Goal: Information Seeking & Learning: Learn about a topic

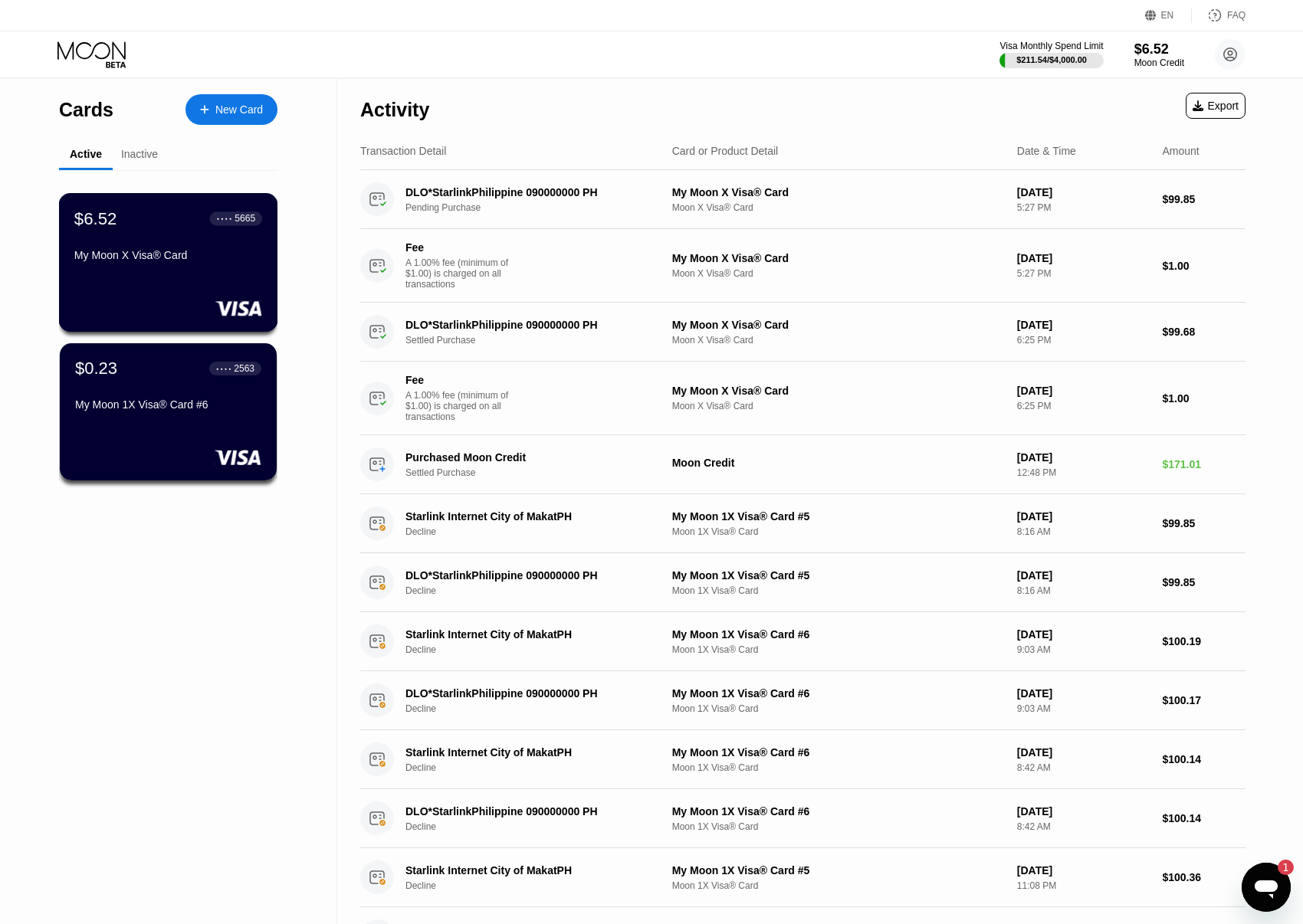
click at [238, 268] on div "My Moon X Visa® Card" at bounding box center [168, 257] width 188 height 18
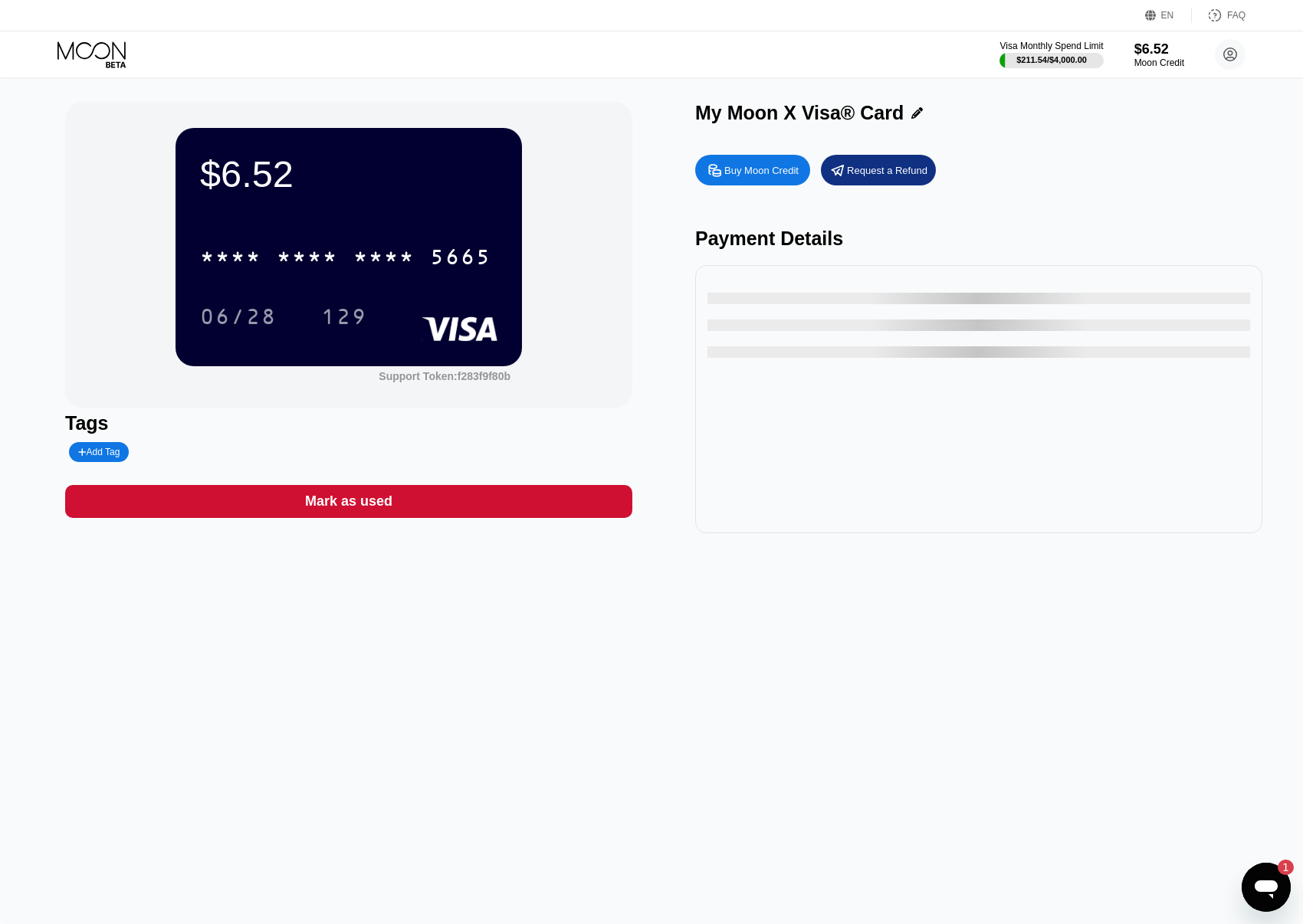
click at [1223, 16] on icon at bounding box center [1215, 15] width 15 height 15
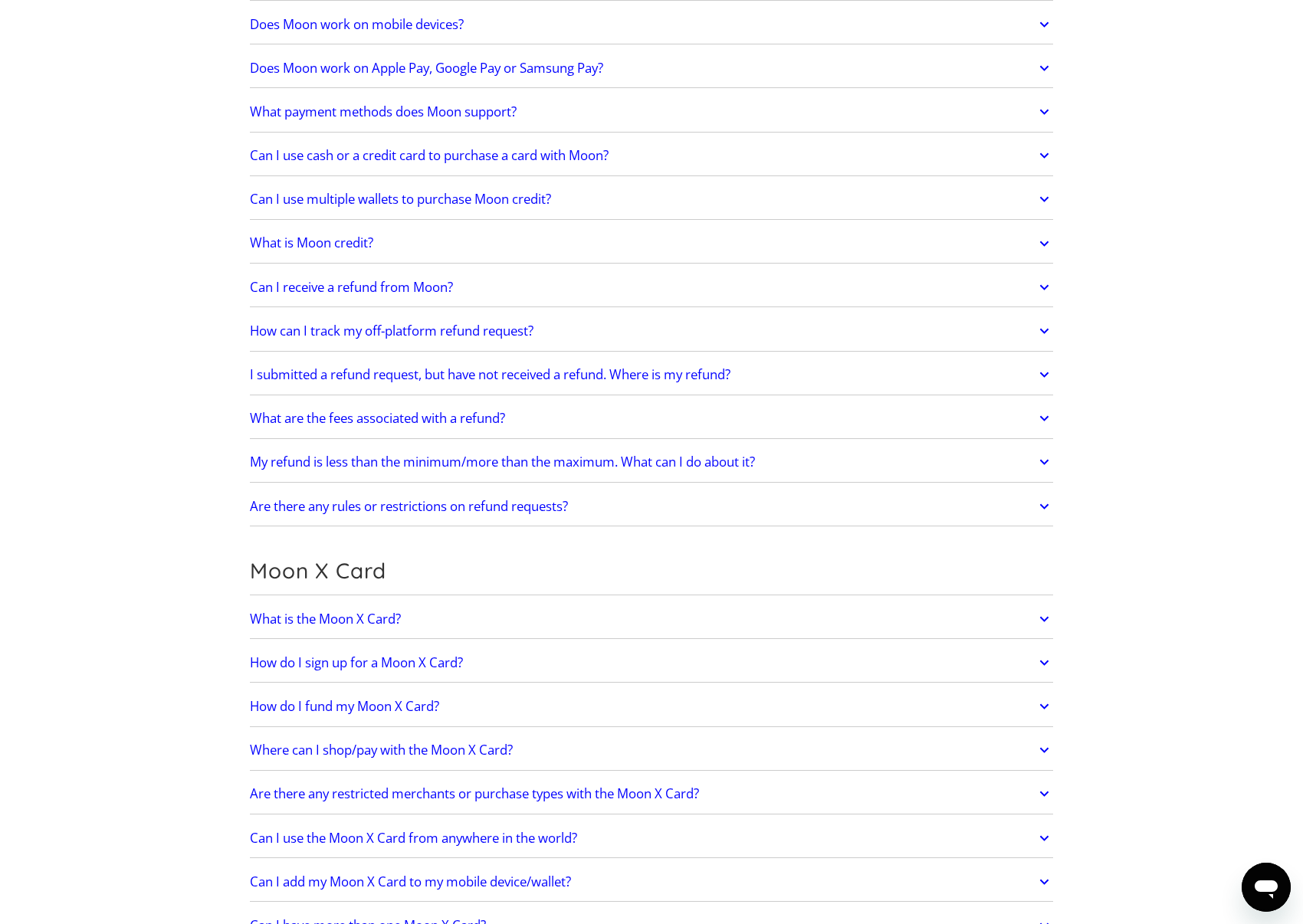
scroll to position [670, 0]
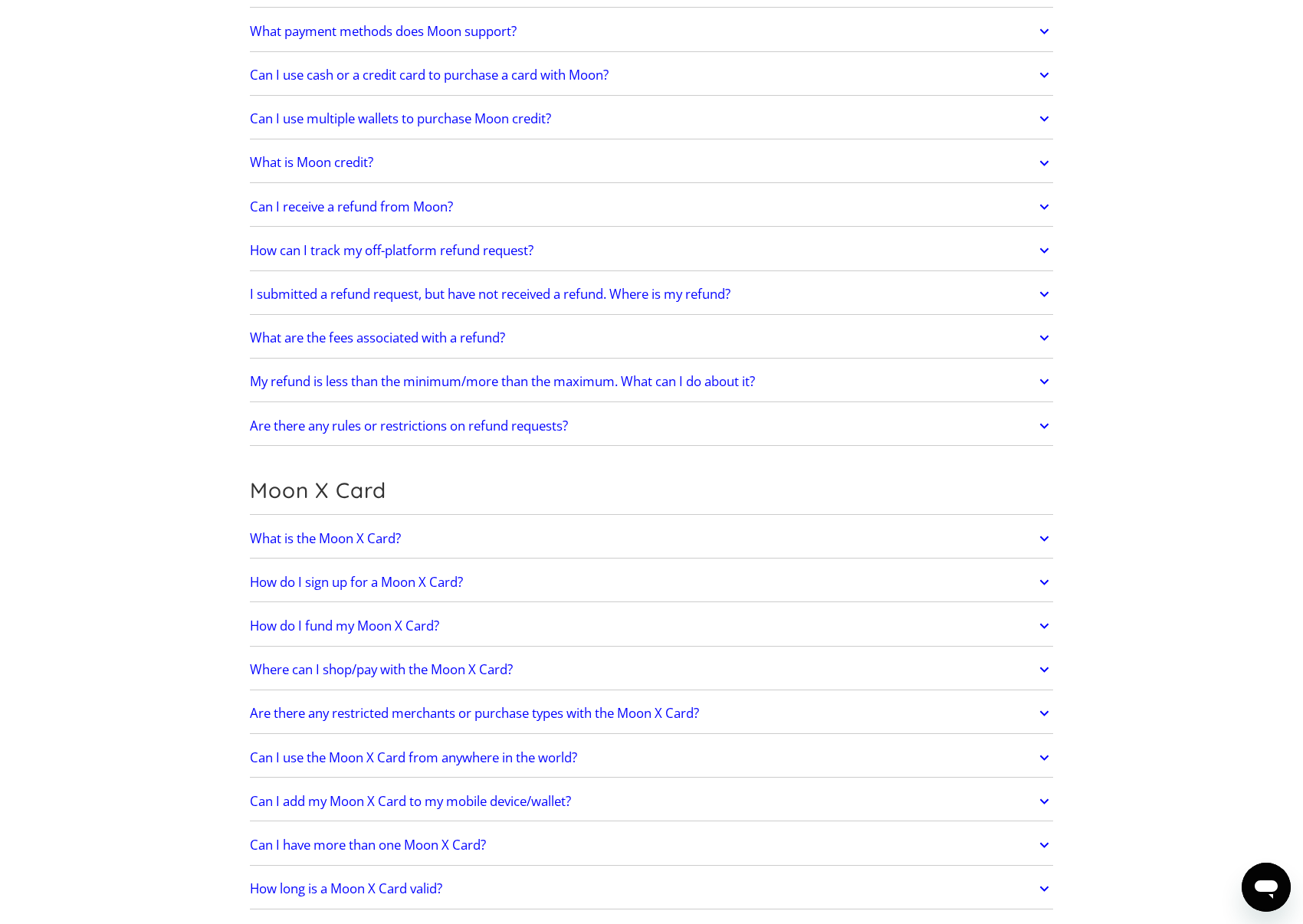
click at [491, 531] on link "What is the Moon X Card?" at bounding box center [651, 538] width 803 height 32
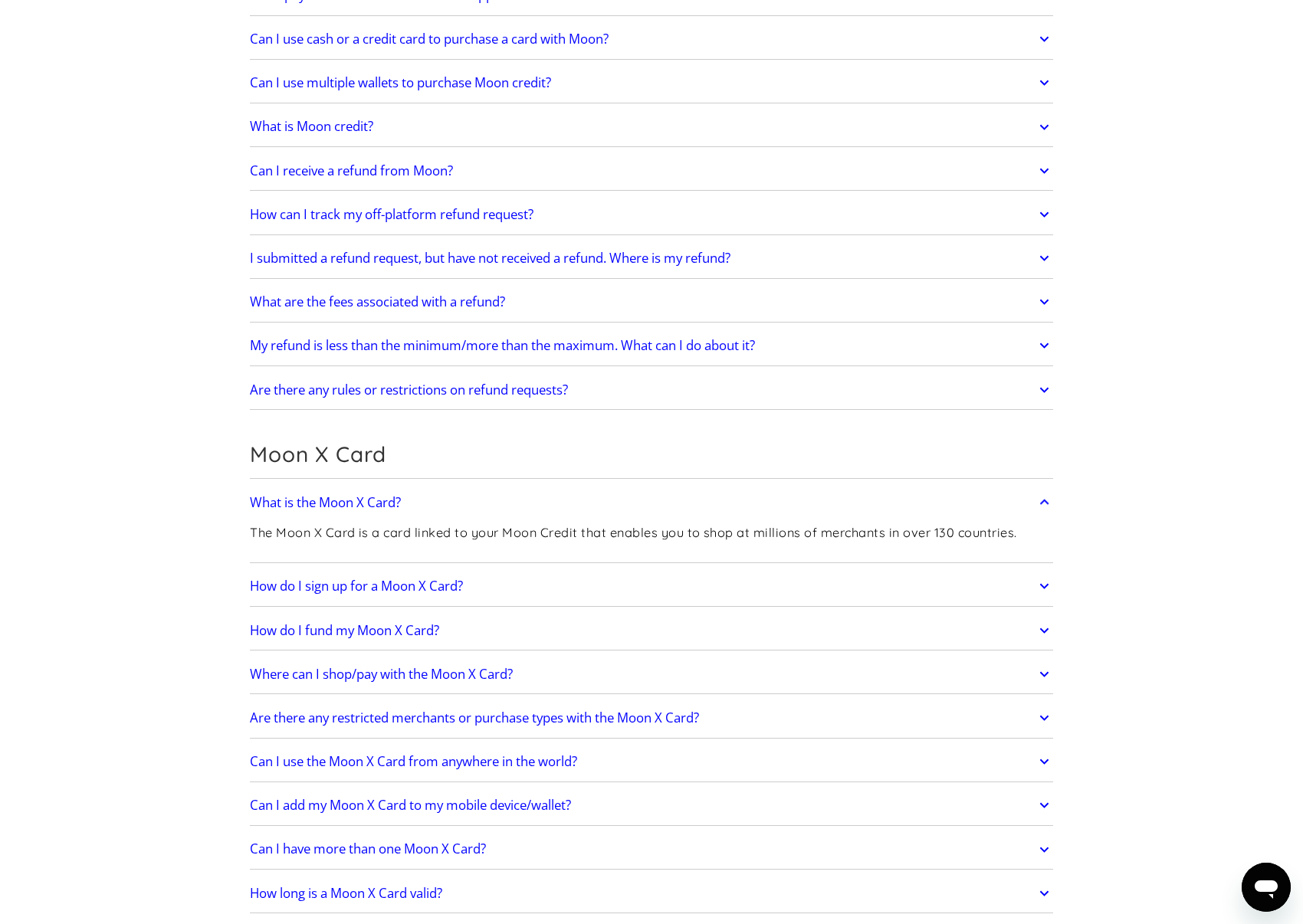
scroll to position [767, 0]
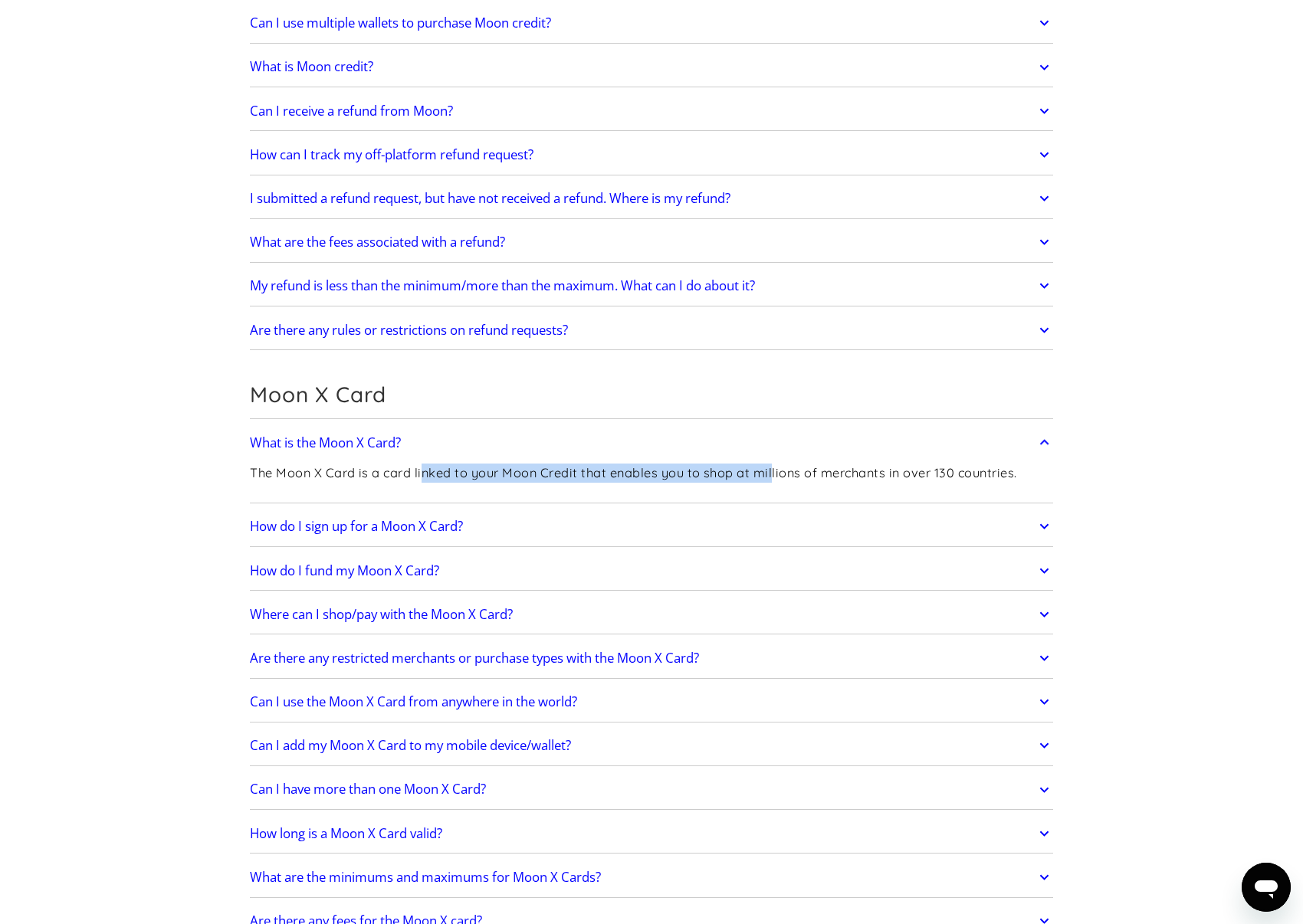
drag, startPoint x: 426, startPoint y: 477, endPoint x: 775, endPoint y: 483, distance: 349.1
click at [775, 483] on p "The Moon X Card is a card linked to your Moon Credit that enables you to shop a…" at bounding box center [633, 473] width 767 height 19
click at [487, 529] on link "How do I sign up for a Moon X Card?" at bounding box center [651, 526] width 803 height 32
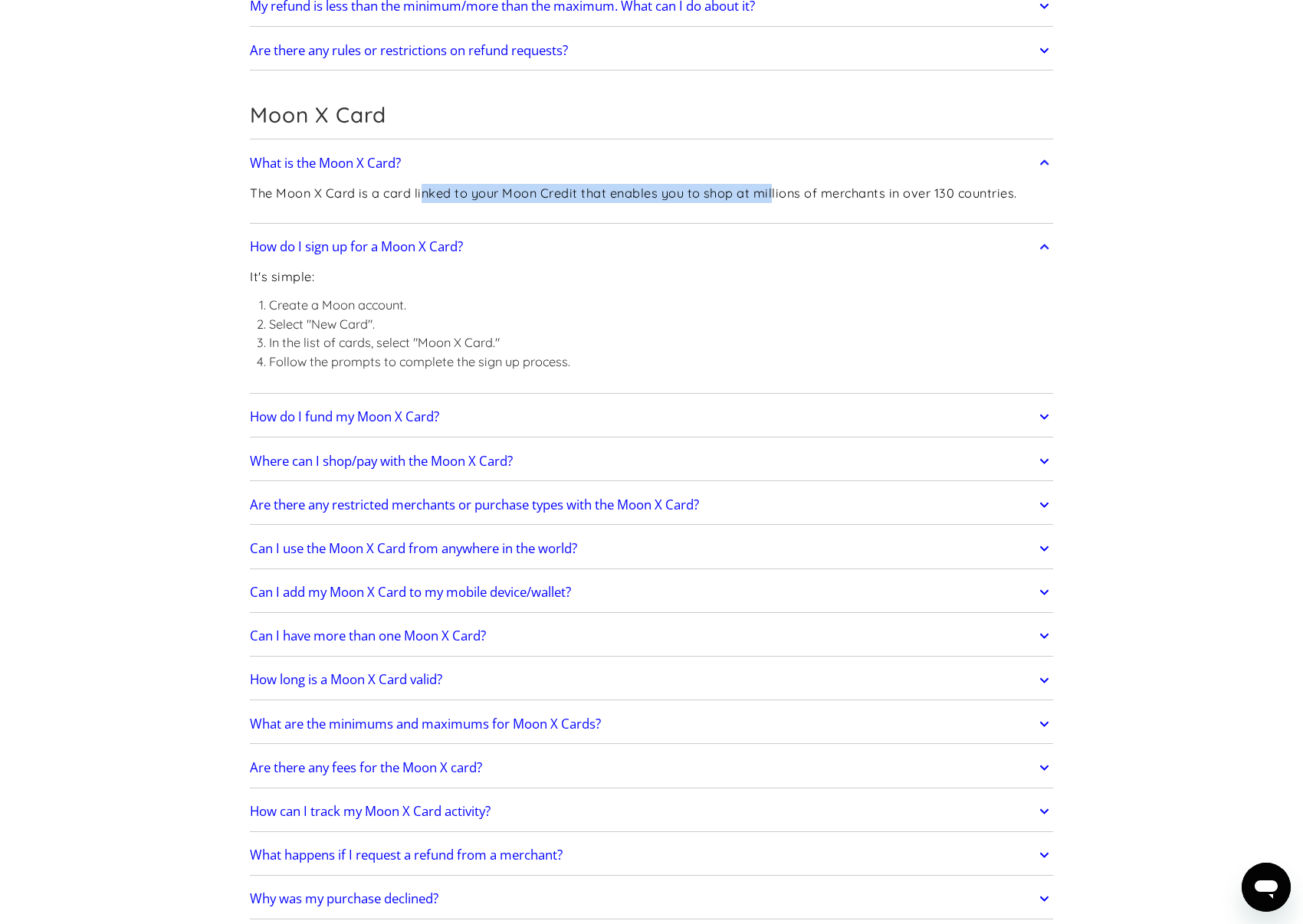
scroll to position [1054, 0]
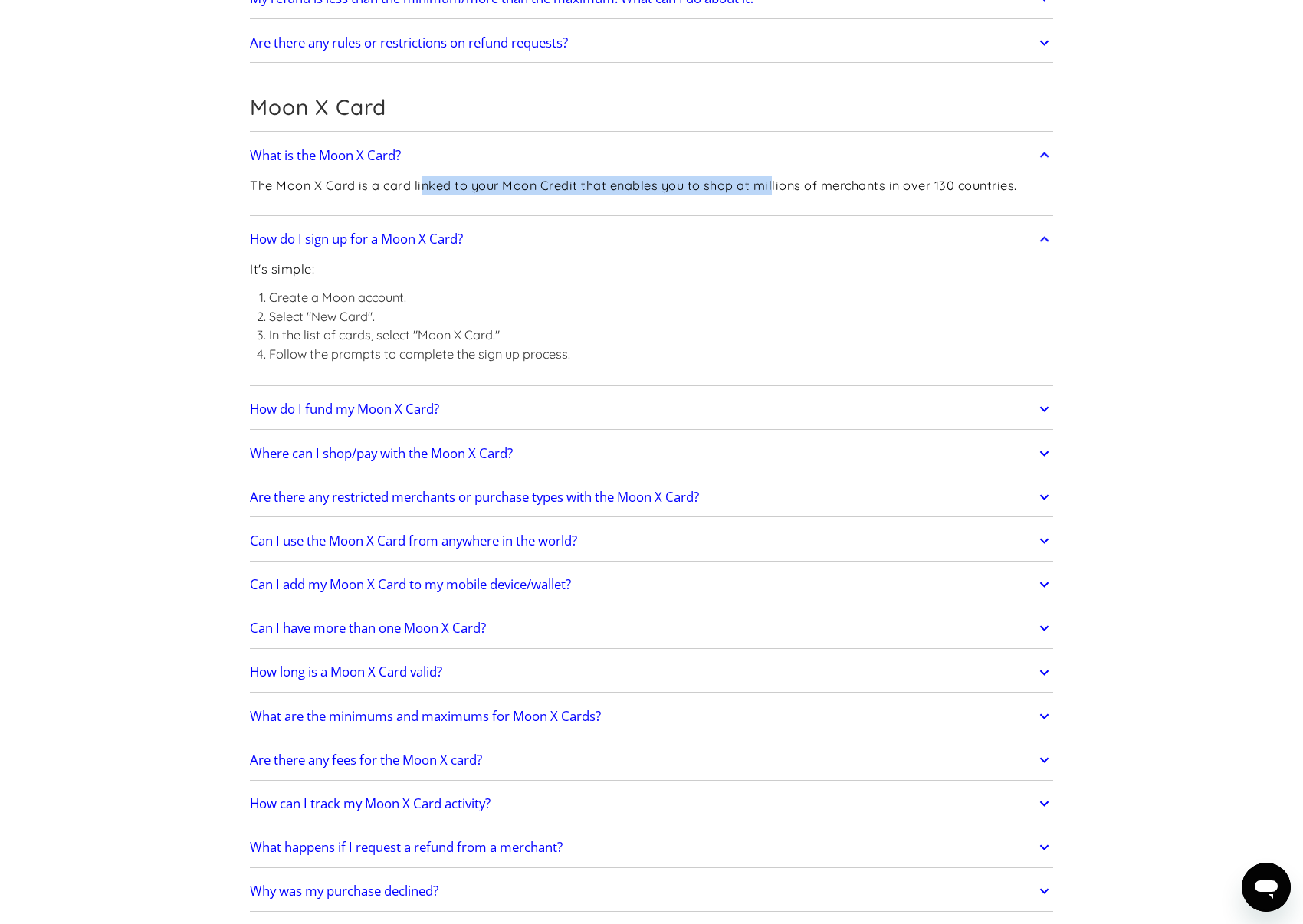
click at [485, 419] on link "How do I fund my Moon X Card?" at bounding box center [651, 409] width 803 height 32
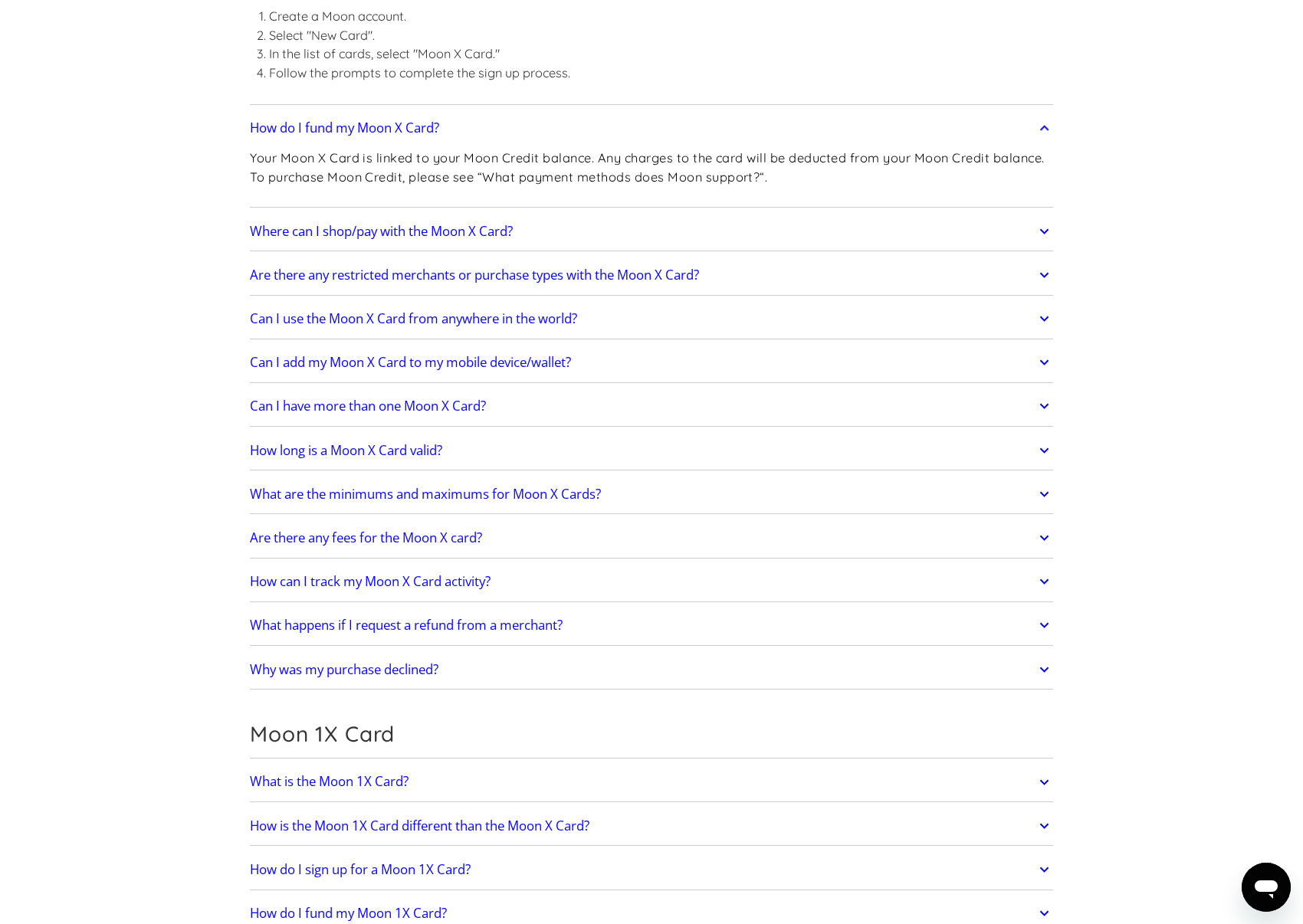
scroll to position [1341, 0]
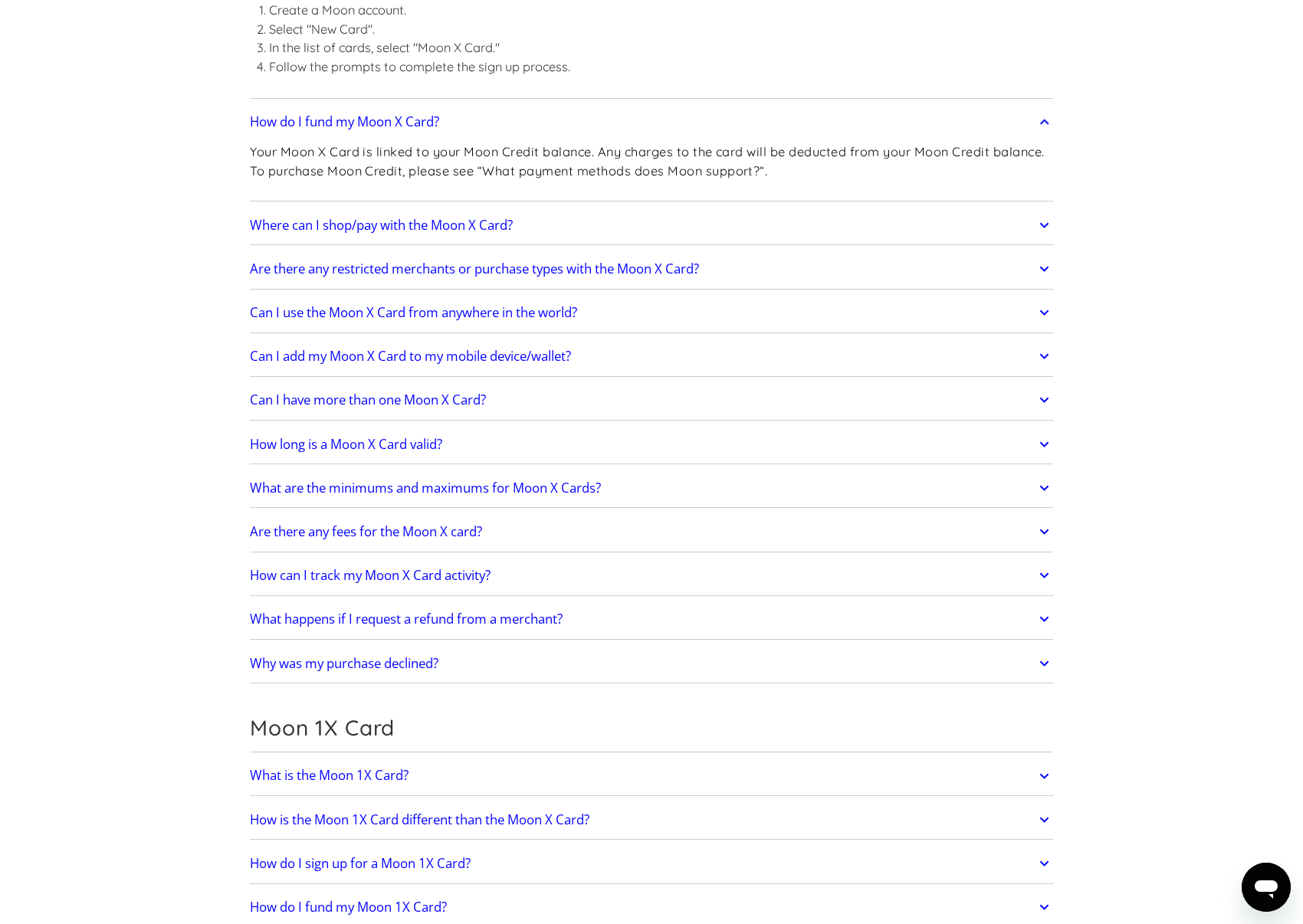
click at [473, 459] on link "How long is a Moon X Card valid?" at bounding box center [651, 444] width 803 height 32
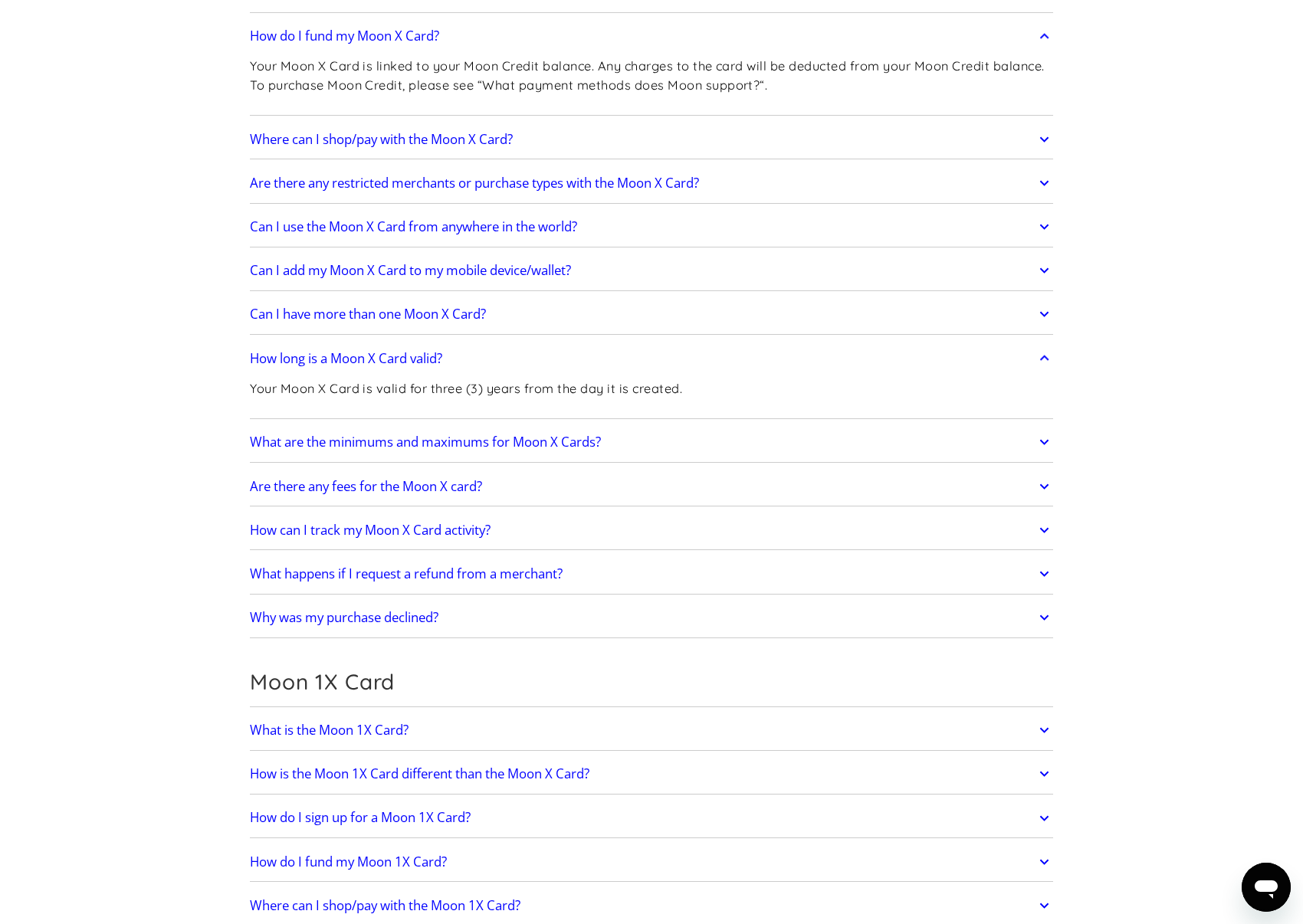
scroll to position [1437, 0]
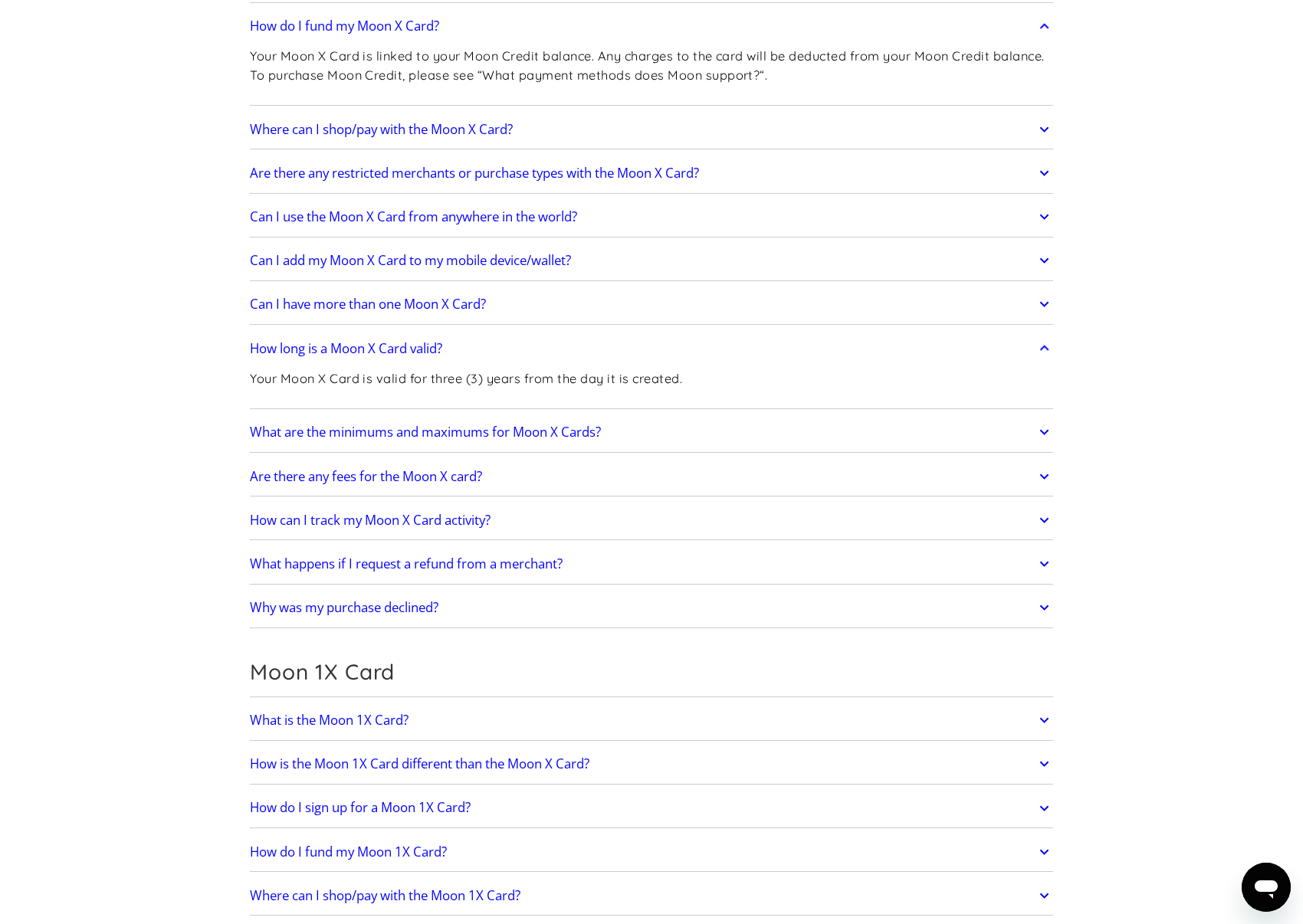
click at [626, 431] on link "What are the minimums and maximums for Moon X Cards?" at bounding box center [651, 432] width 803 height 32
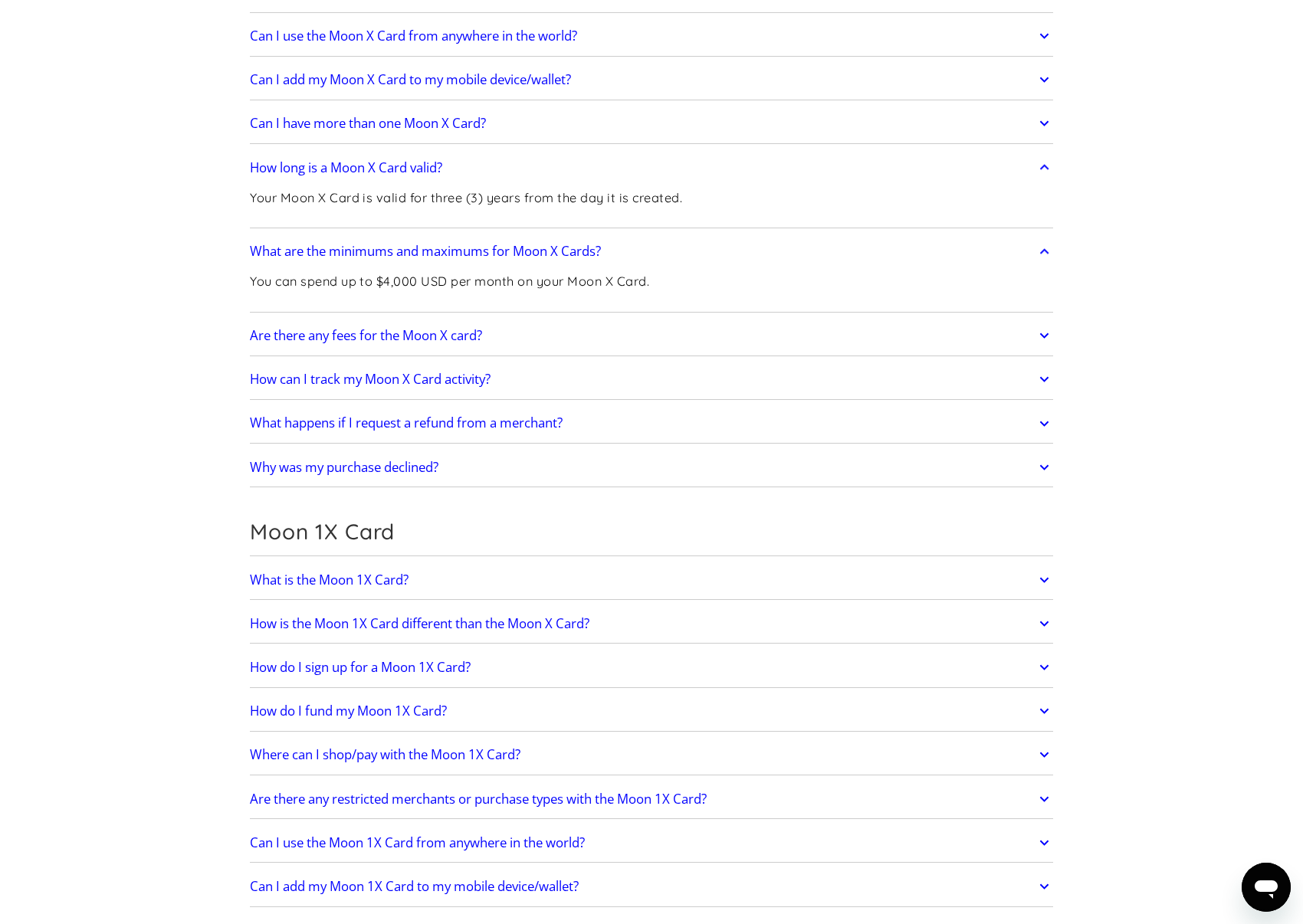
scroll to position [1629, 0]
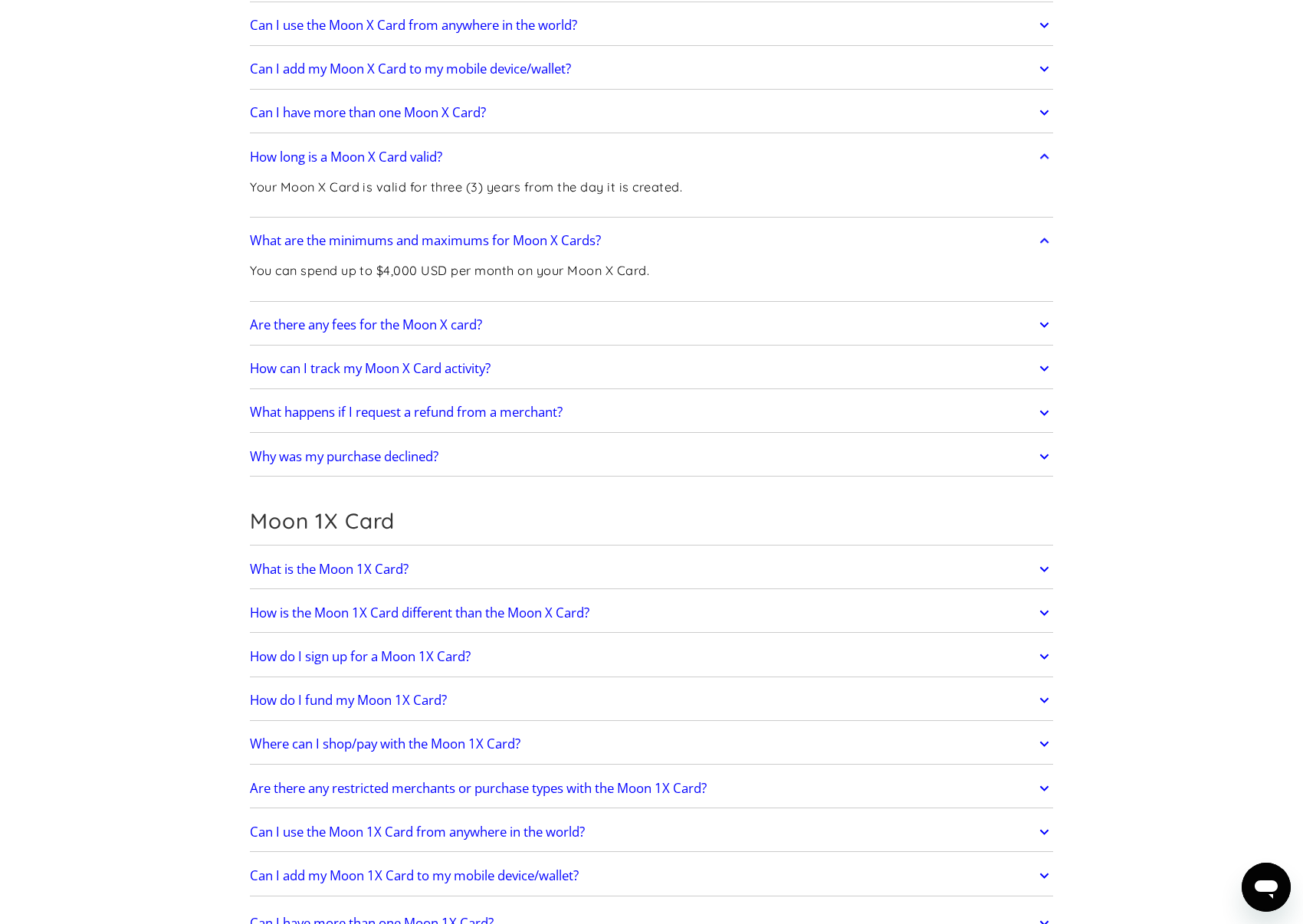
click at [503, 328] on link "Are there any fees for the Moon X card?" at bounding box center [651, 324] width 803 height 32
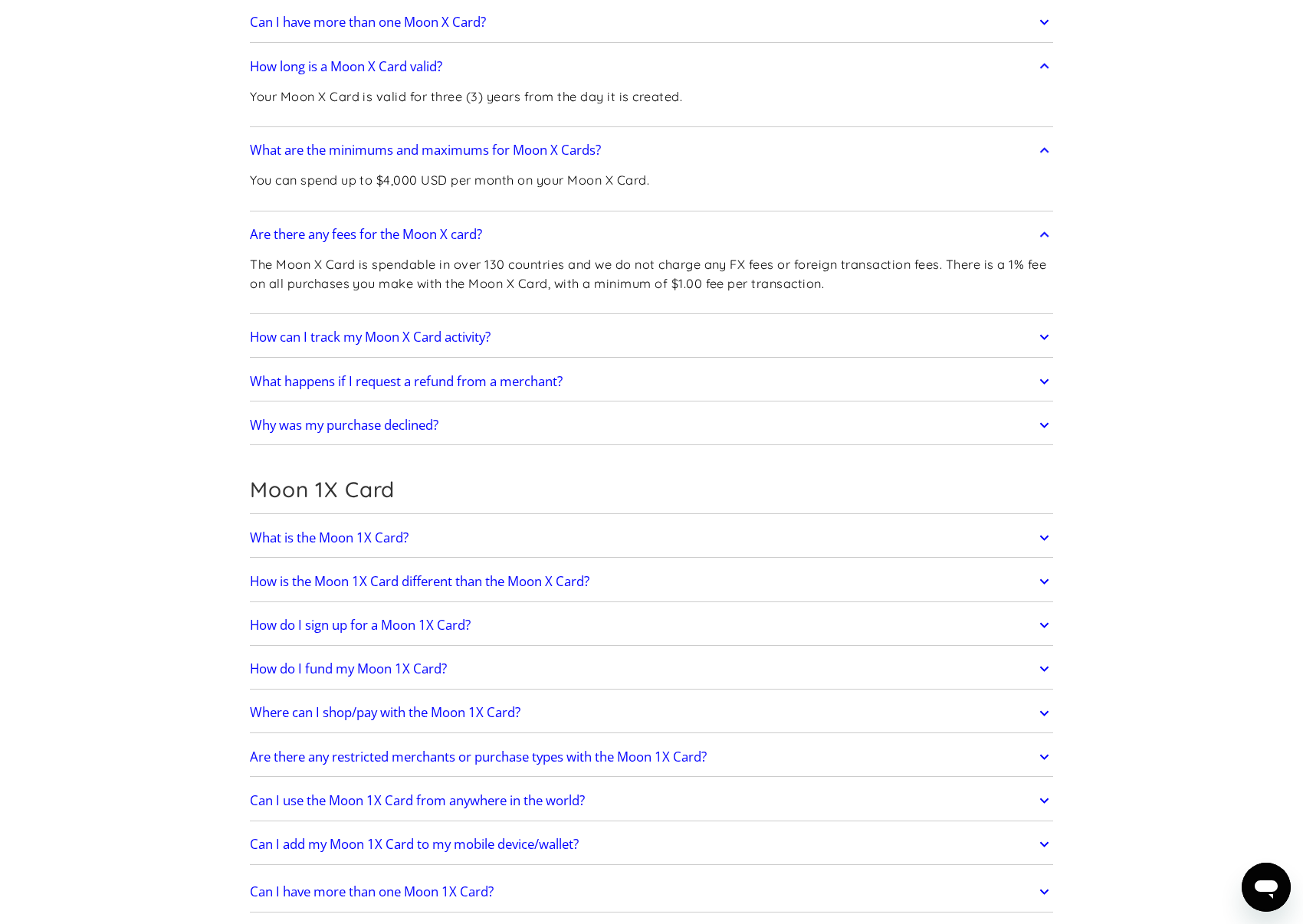
scroll to position [1724, 0]
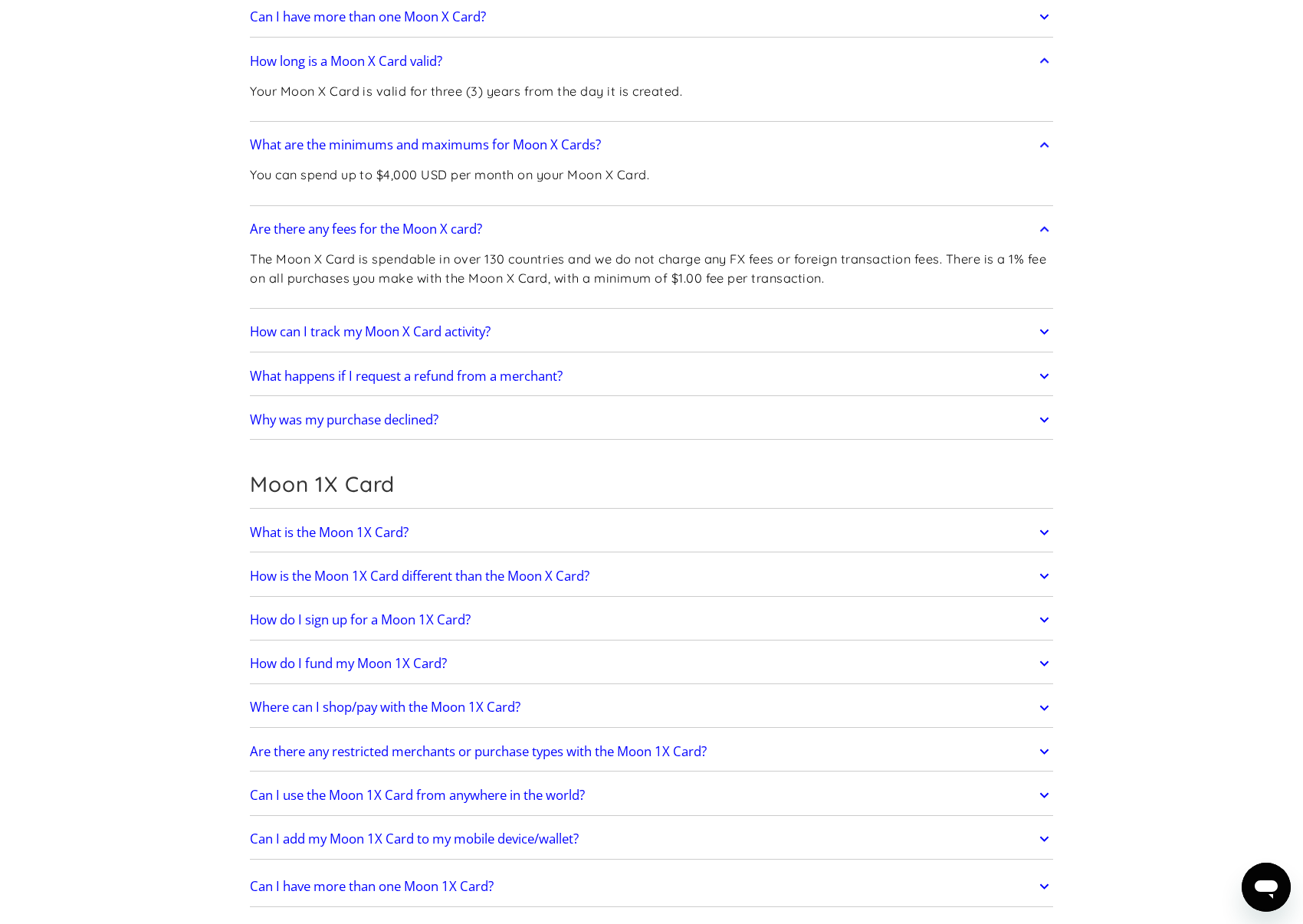
click at [509, 347] on link "How can I track my Moon X Card activity?" at bounding box center [651, 331] width 803 height 32
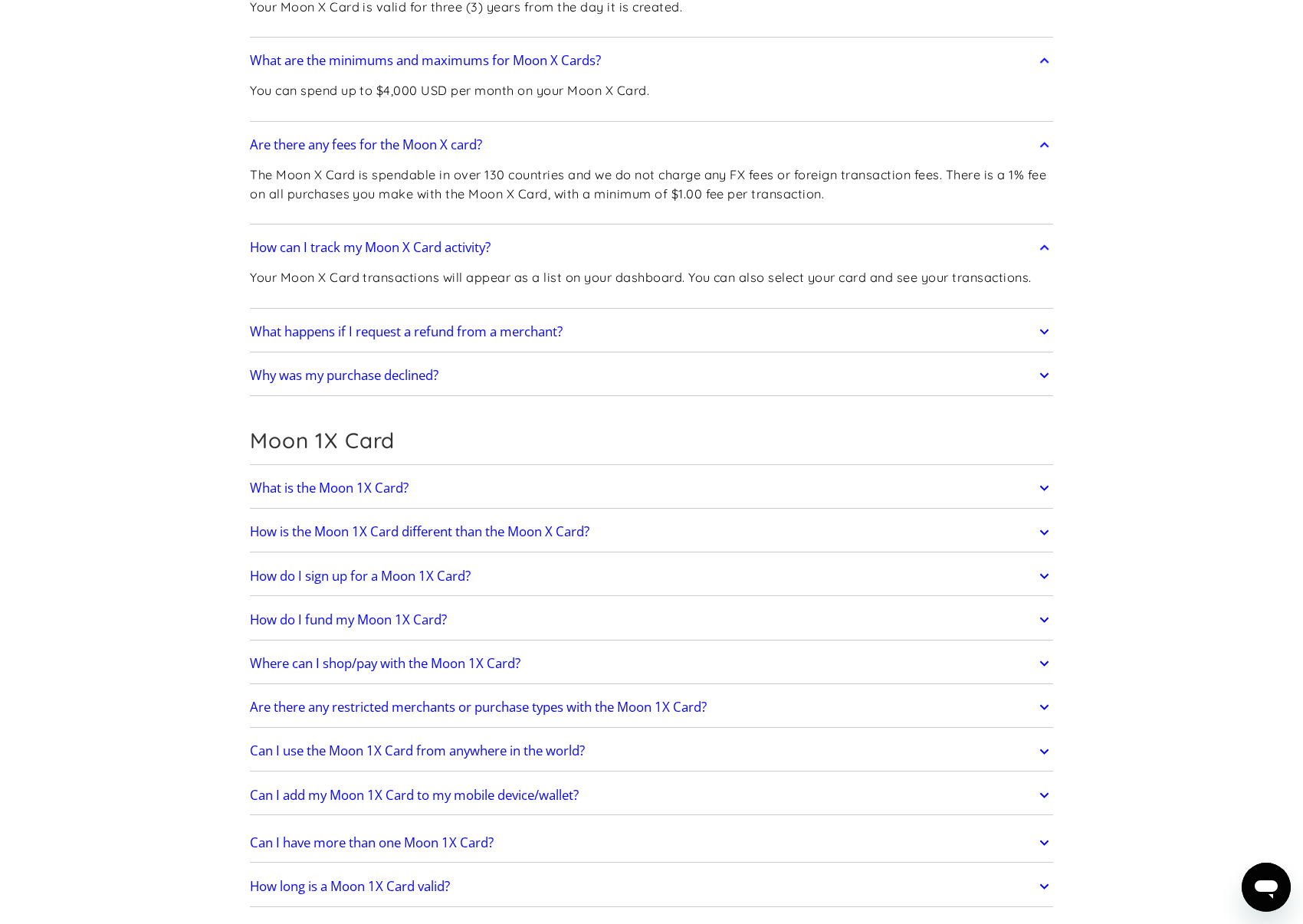
scroll to position [1820, 0]
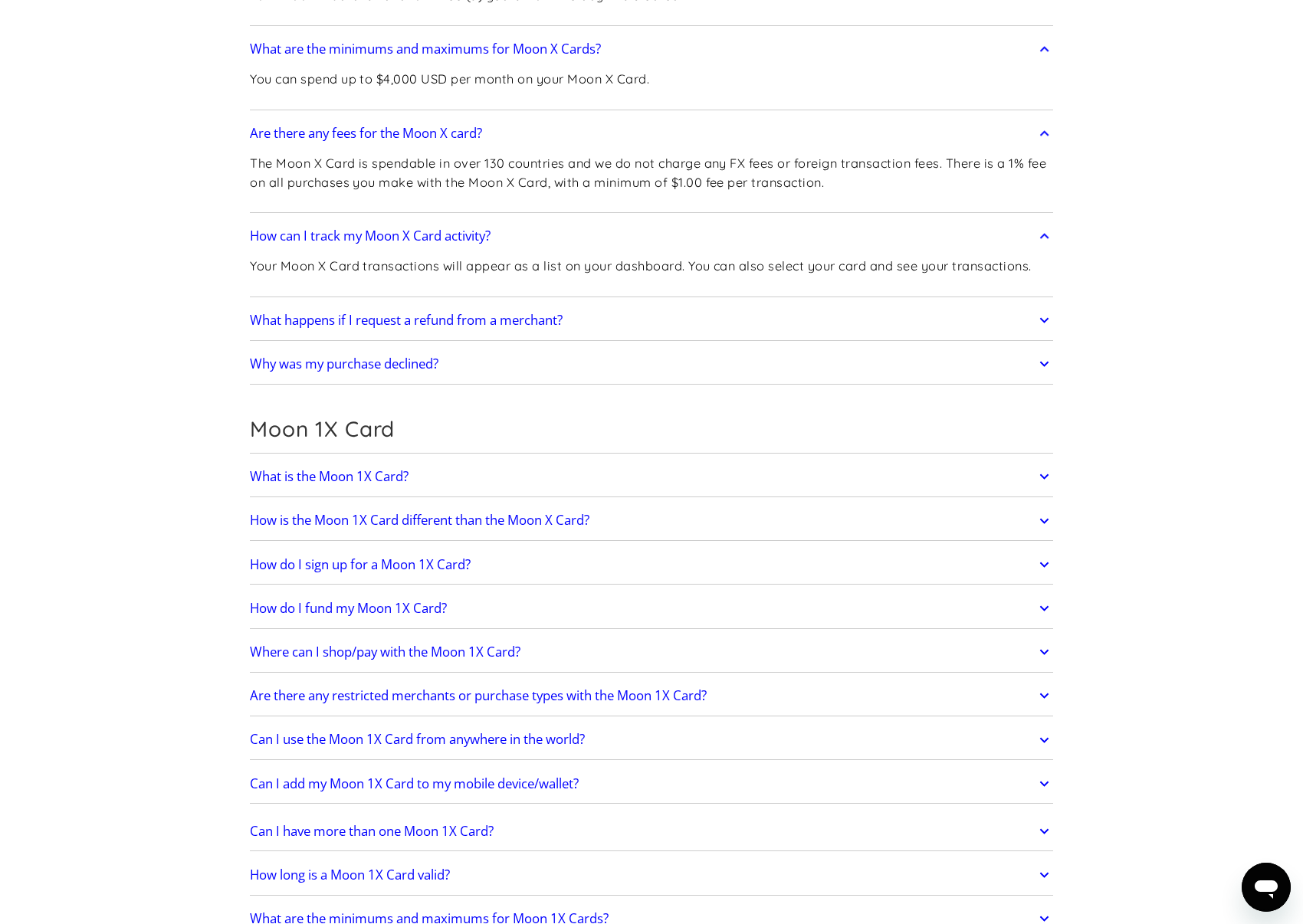
click at [590, 336] on link "What happens if I request a refund from a merchant?" at bounding box center [651, 320] width 803 height 32
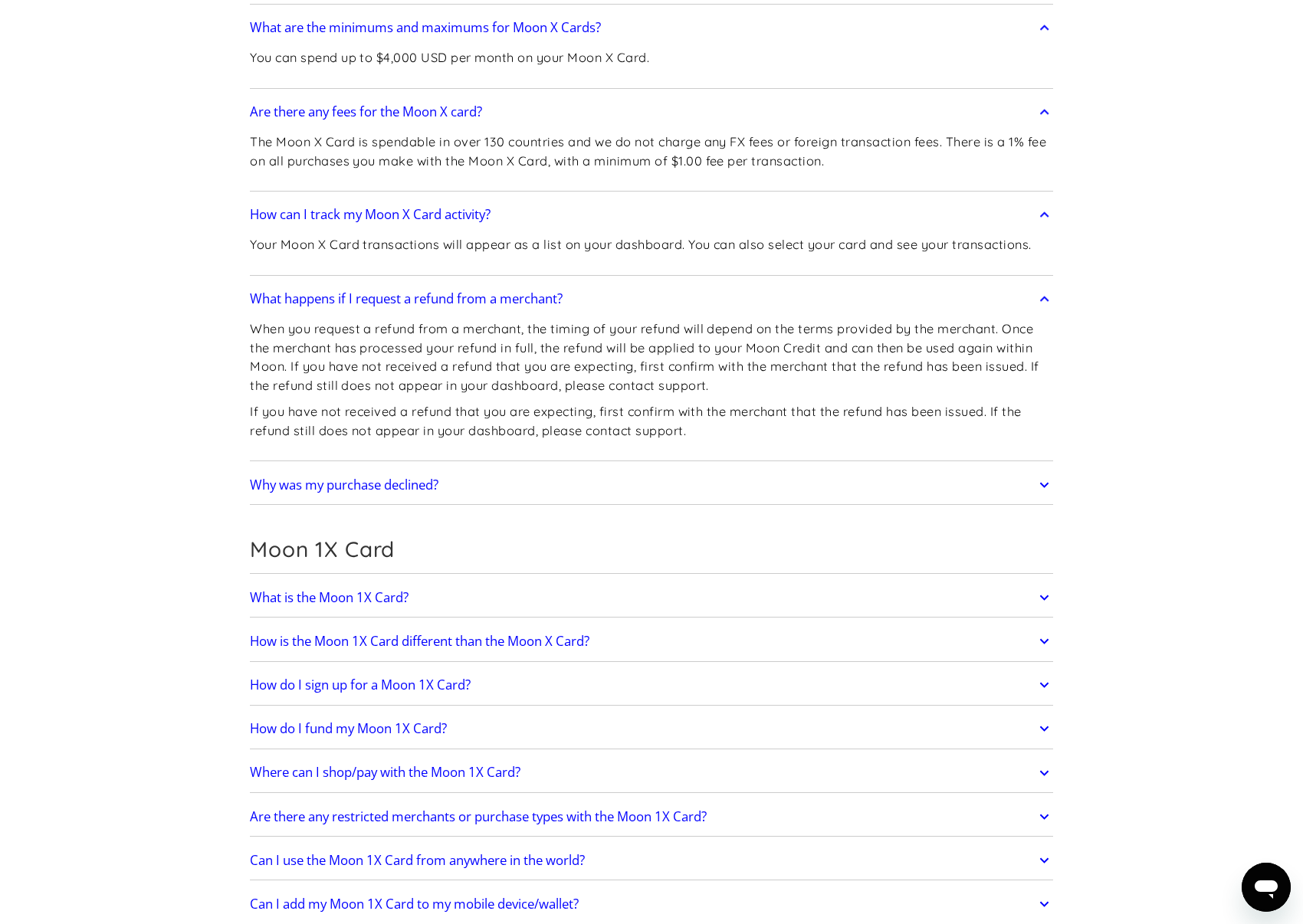
scroll to position [1916, 0]
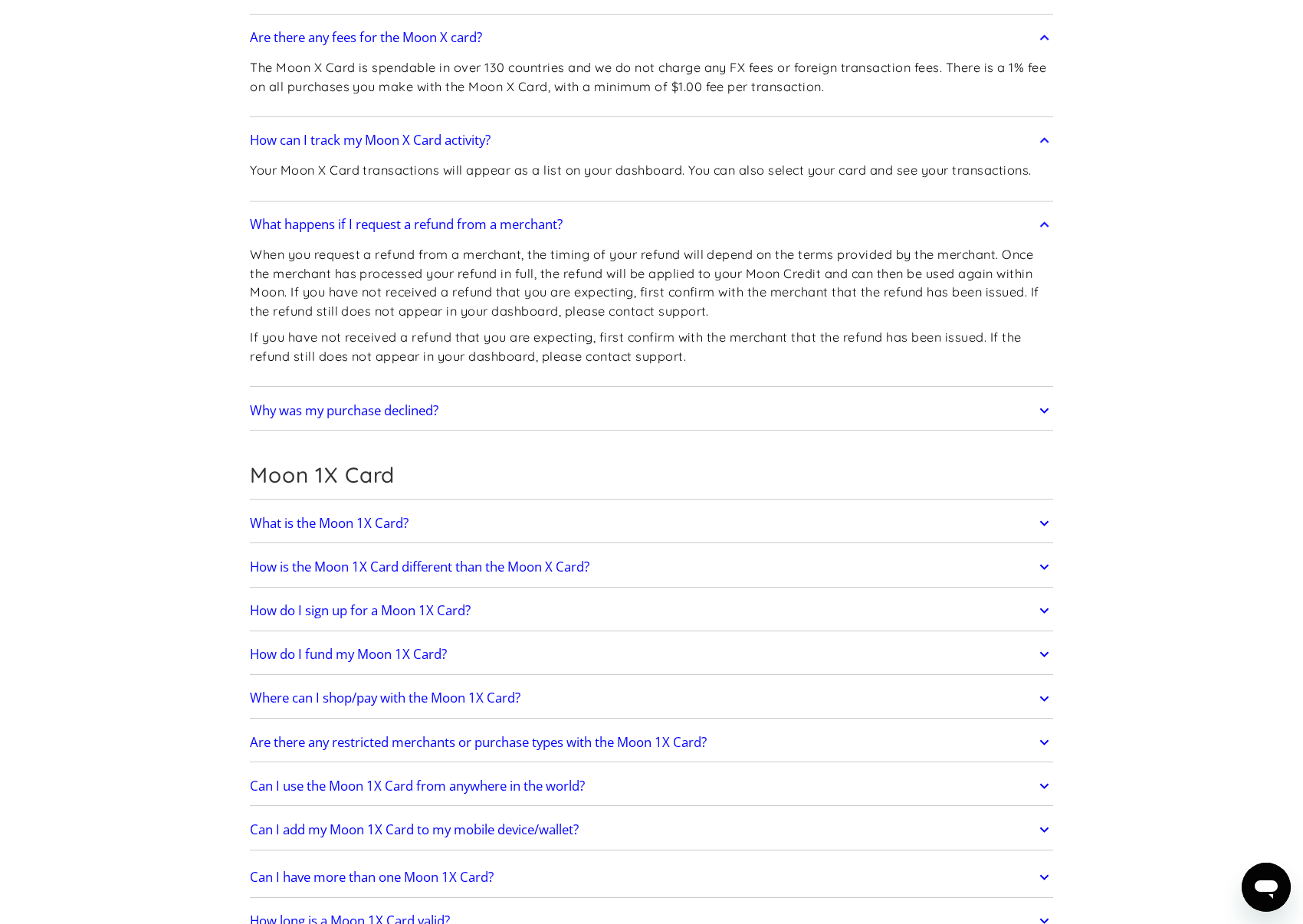
click at [501, 419] on link "Why was my purchase declined?" at bounding box center [651, 410] width 803 height 32
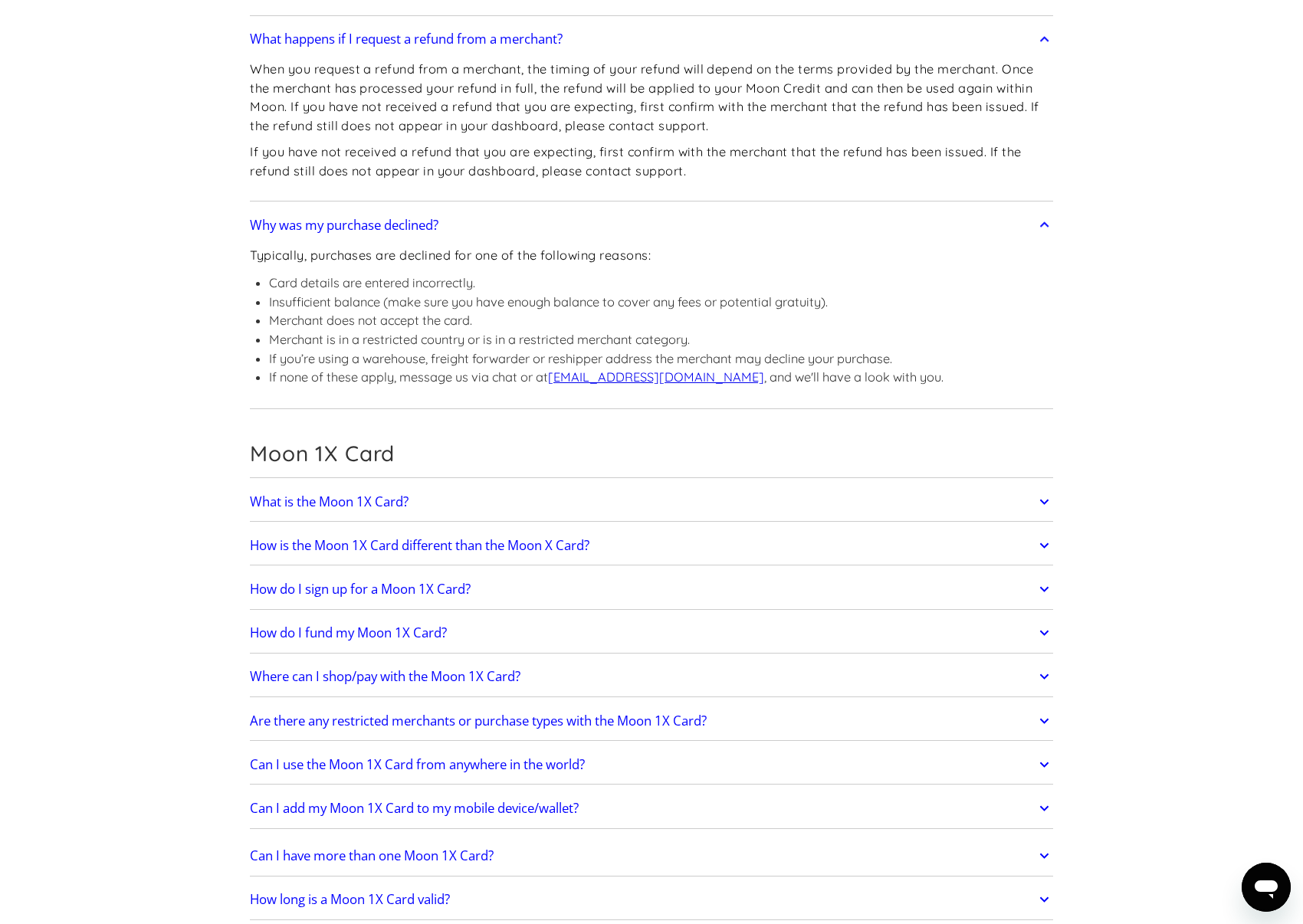
scroll to position [2107, 0]
